Goal: Find contact information: Find contact information

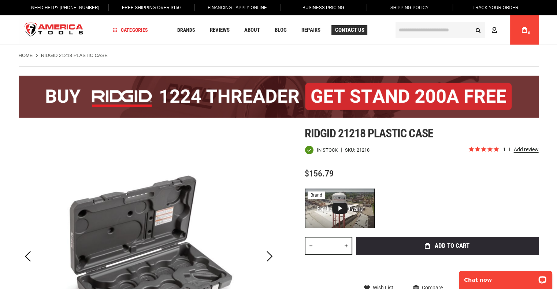
click at [351, 27] on span "Contact Us" at bounding box center [349, 29] width 29 height 5
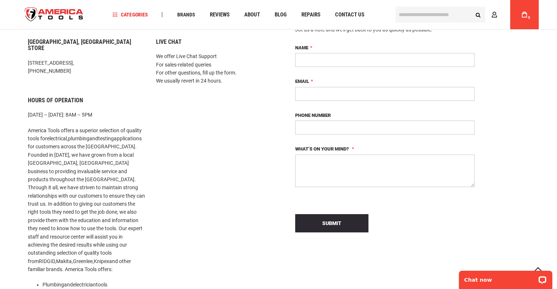
scroll to position [37, 0]
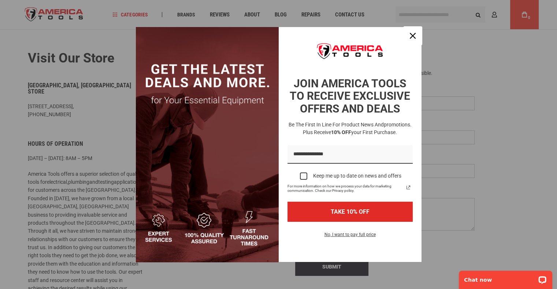
click at [413, 35] on icon "close icon" at bounding box center [413, 36] width 6 height 6
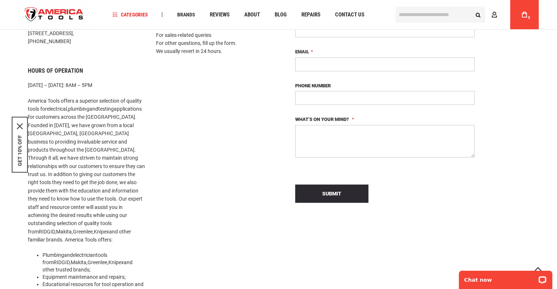
scroll to position [0, 0]
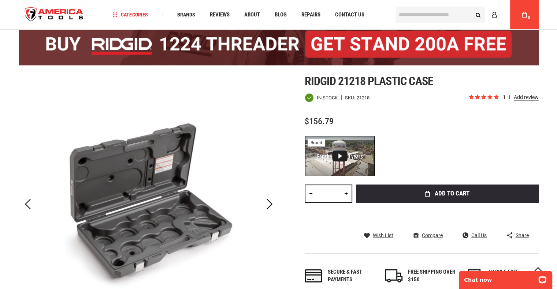
scroll to position [73, 0]
